Goal: Information Seeking & Learning: Learn about a topic

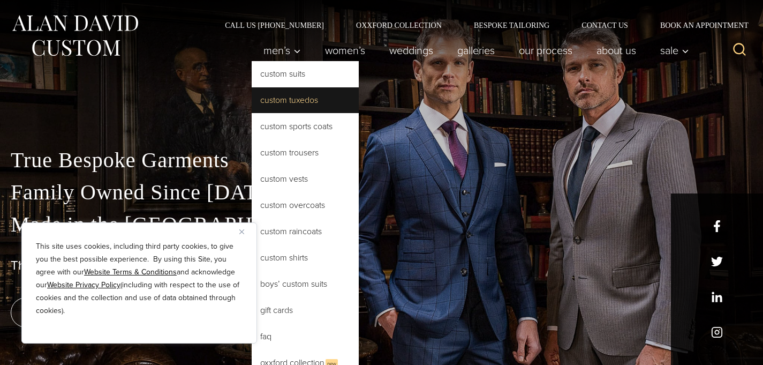
click at [296, 105] on link "Custom Tuxedos" at bounding box center [305, 100] width 107 height 26
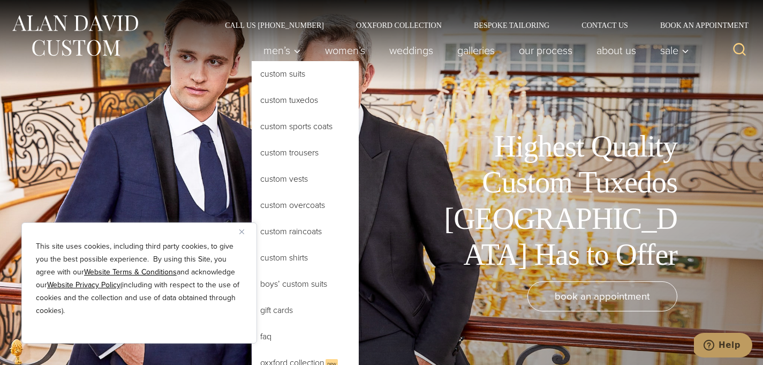
click at [288, 101] on link "Custom Tuxedos" at bounding box center [305, 100] width 107 height 26
click at [293, 99] on link "Custom Tuxedos" at bounding box center [305, 100] width 107 height 26
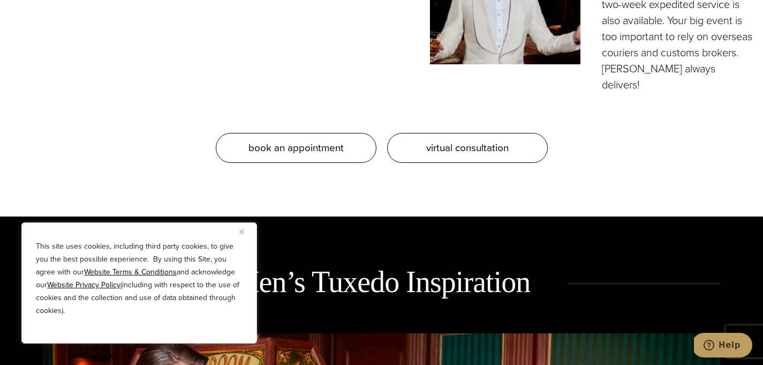
scroll to position [1152, 0]
